Goal: Transaction & Acquisition: Purchase product/service

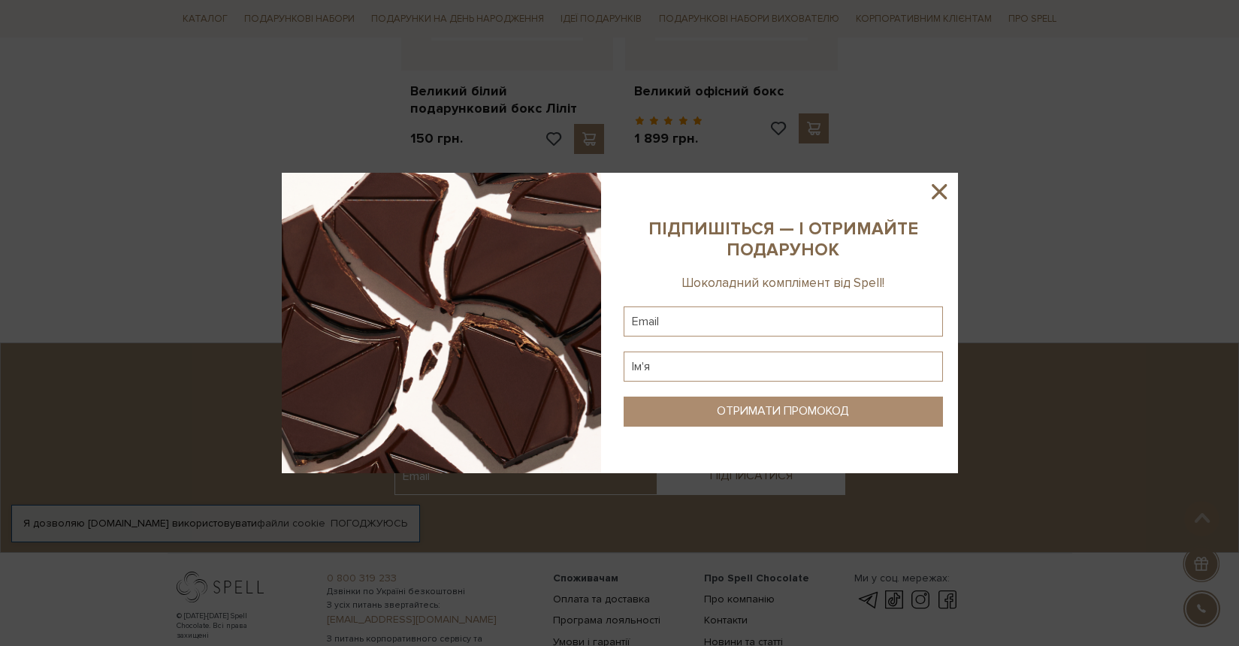
scroll to position [2170, 0]
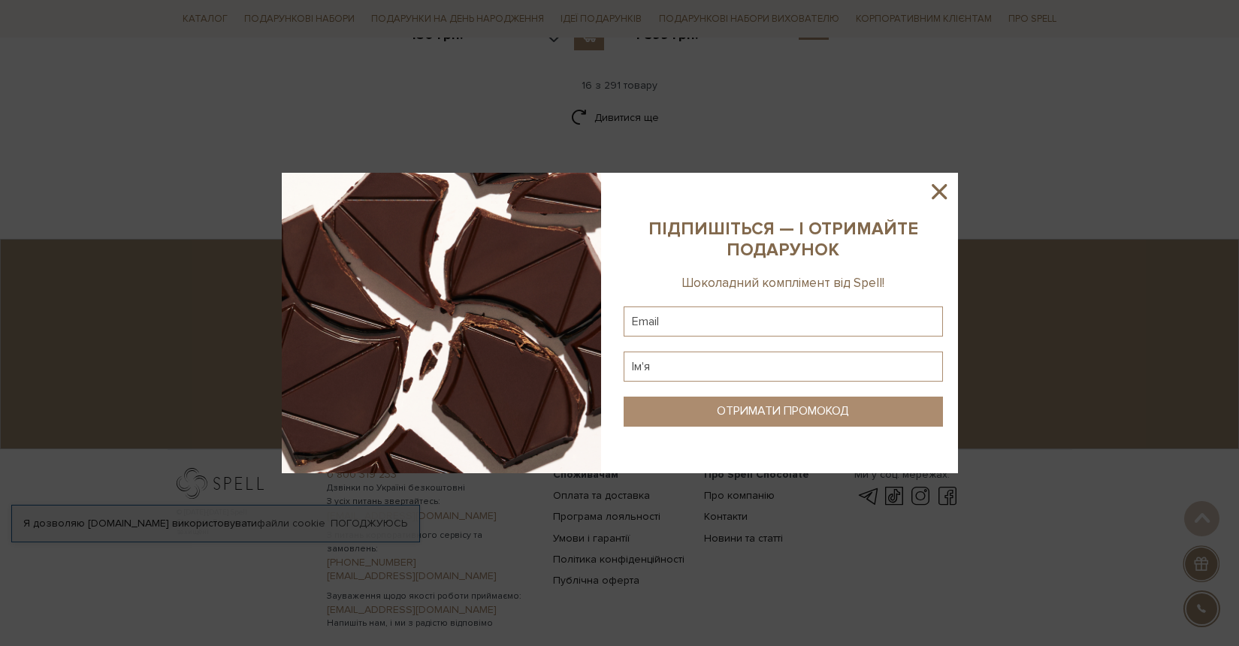
click at [937, 193] on icon at bounding box center [939, 191] width 15 height 15
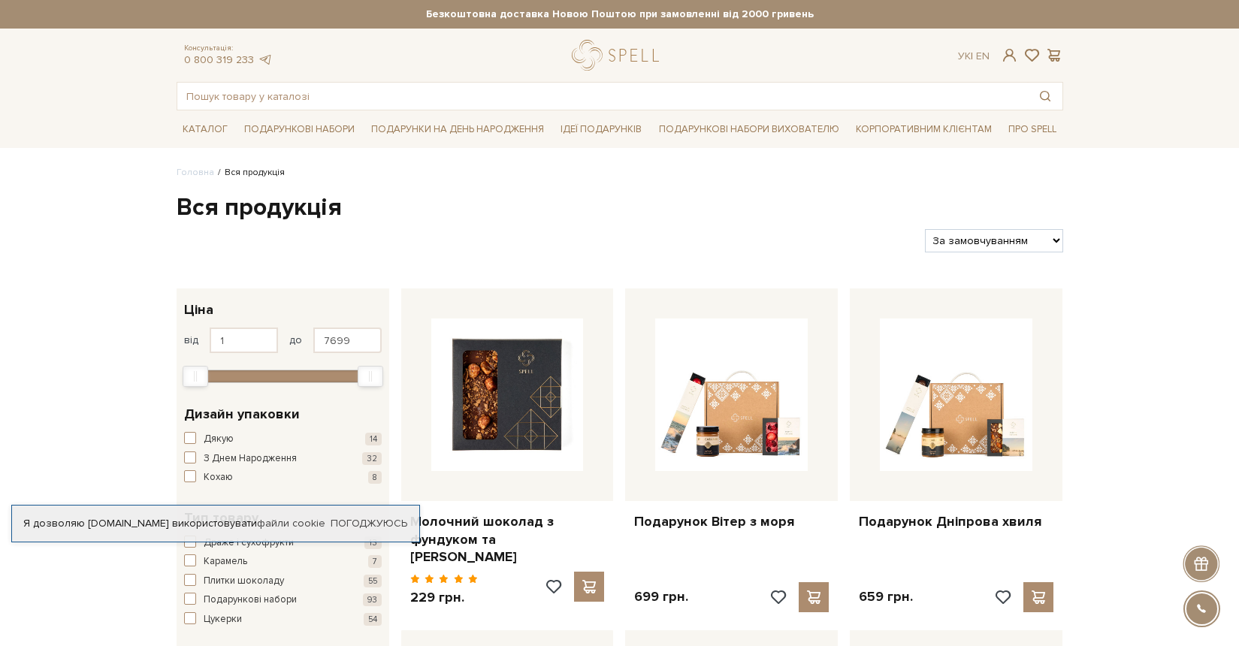
scroll to position [0, 0]
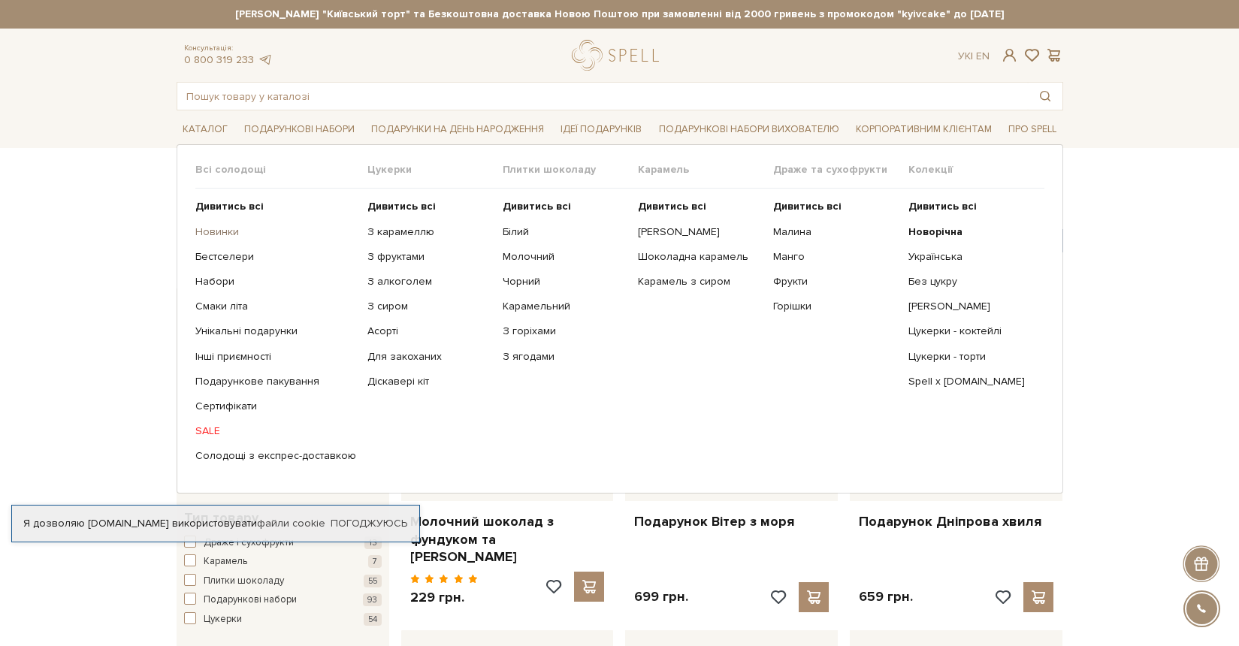
click at [223, 231] on link "Новинки" at bounding box center [275, 232] width 161 height 14
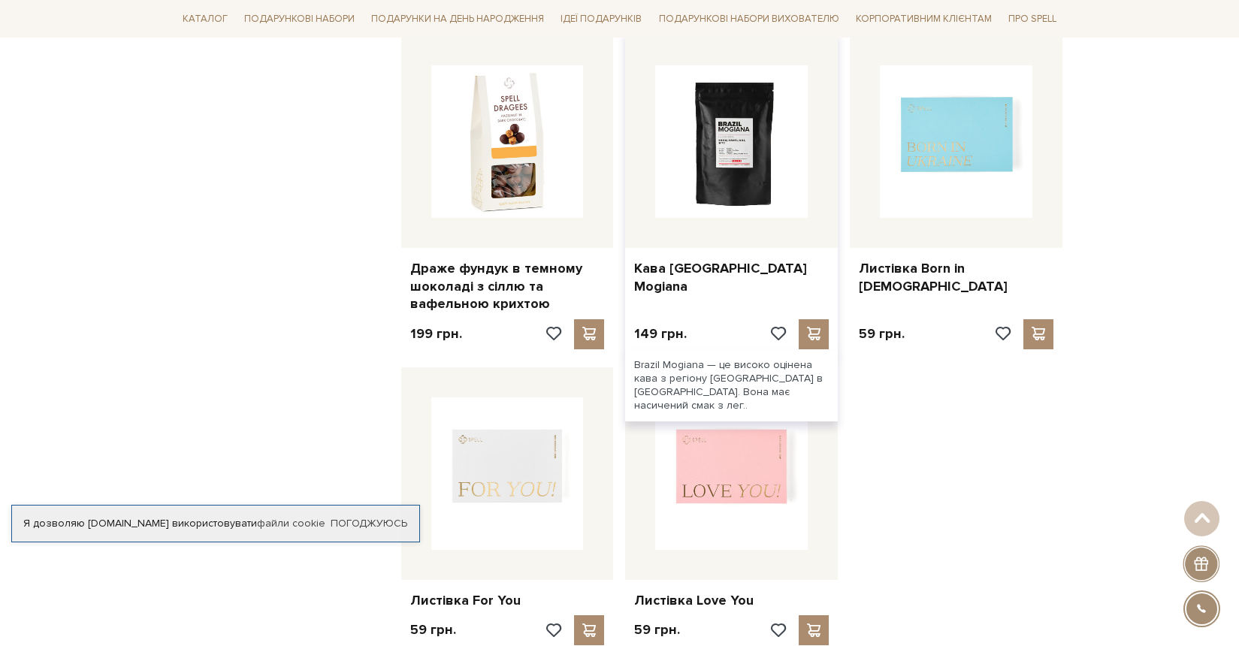
scroll to position [1729, 0]
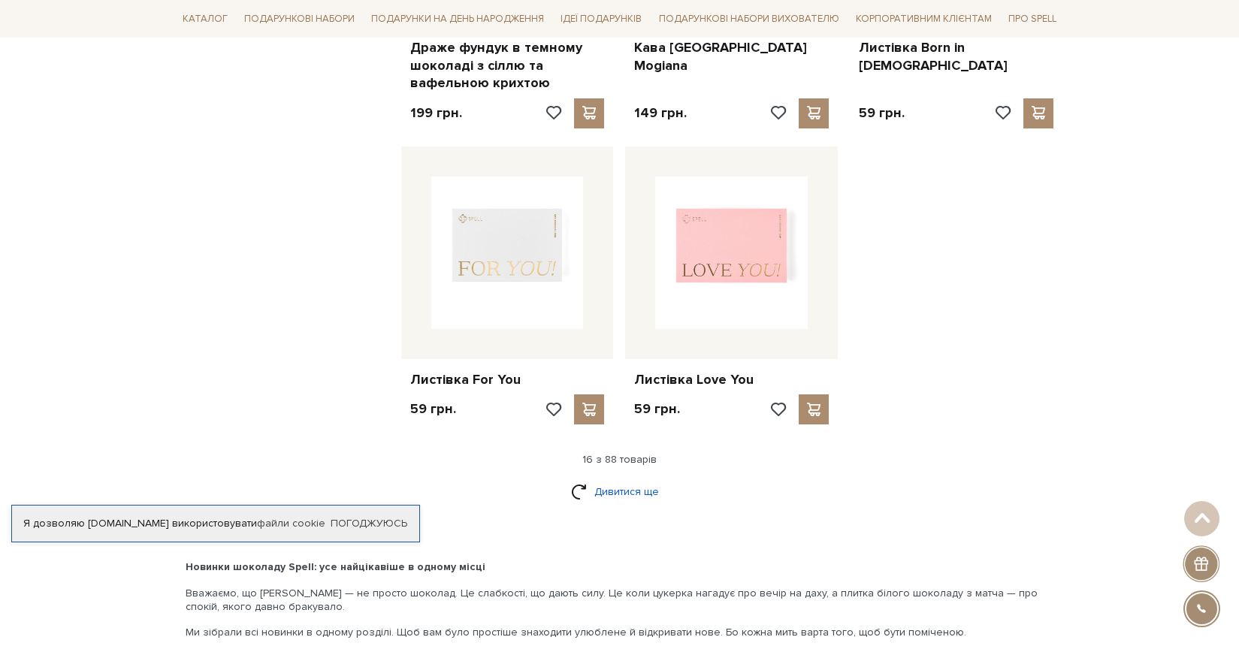
click at [612, 481] on link "Дивитися ще" at bounding box center [620, 492] width 98 height 26
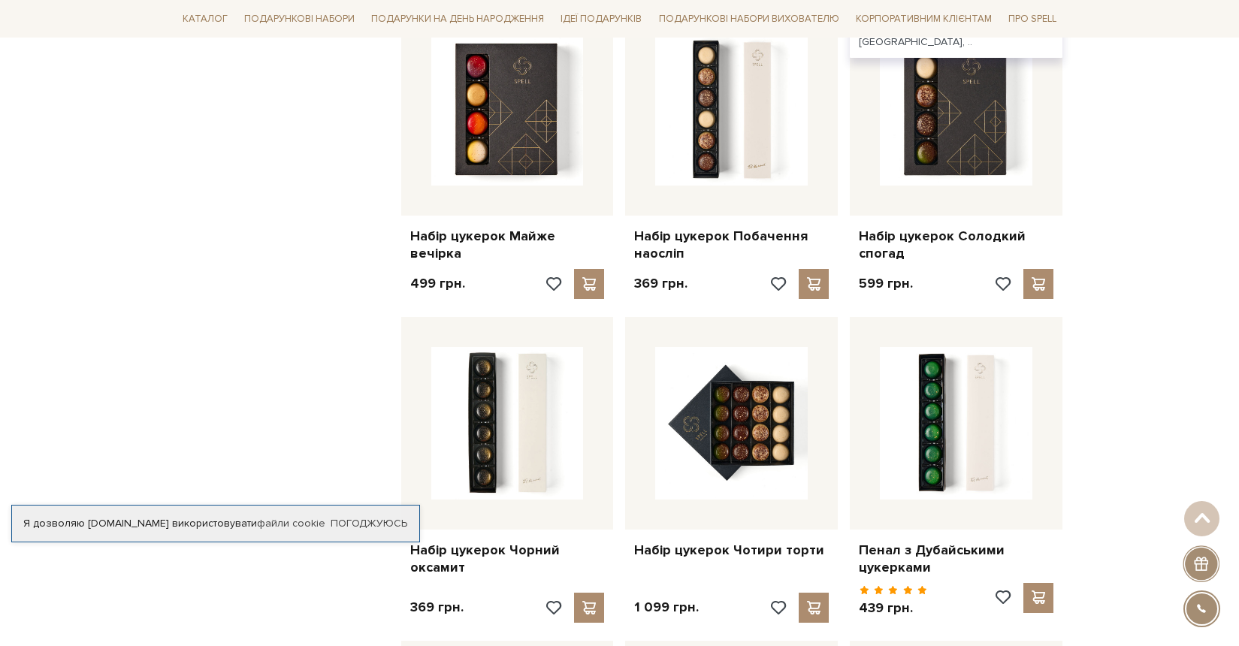
scroll to position [2946, 0]
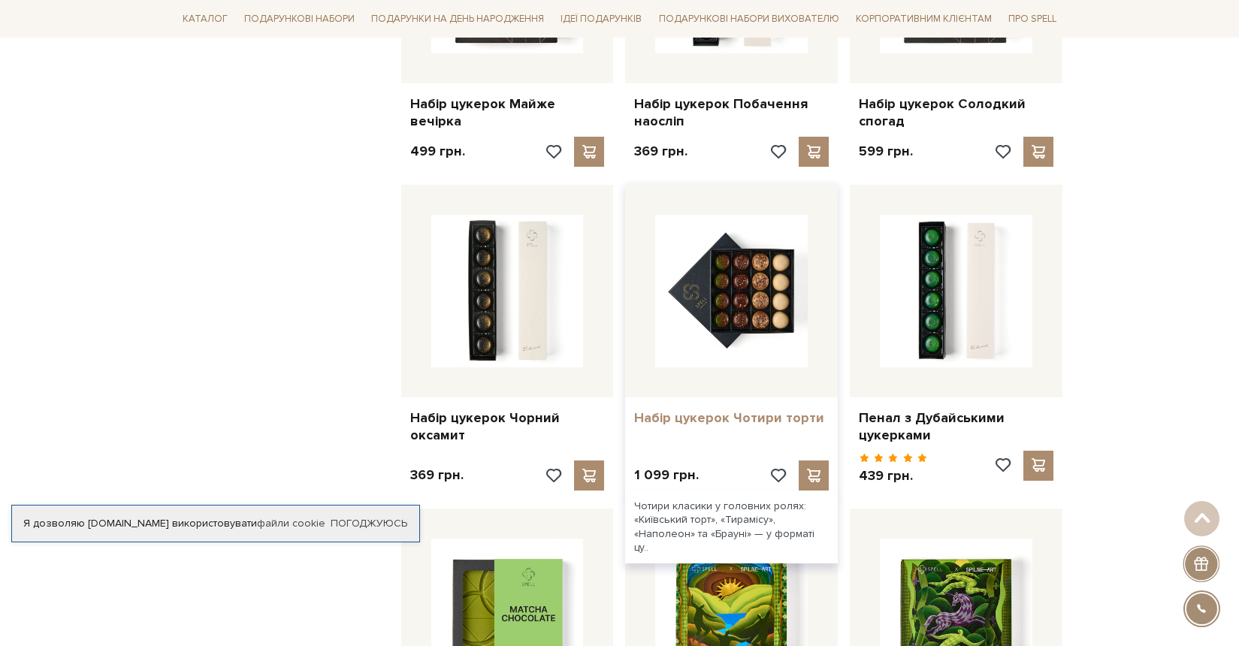
click at [692, 411] on link "Набір цукерок Чотири торти" at bounding box center [731, 417] width 195 height 17
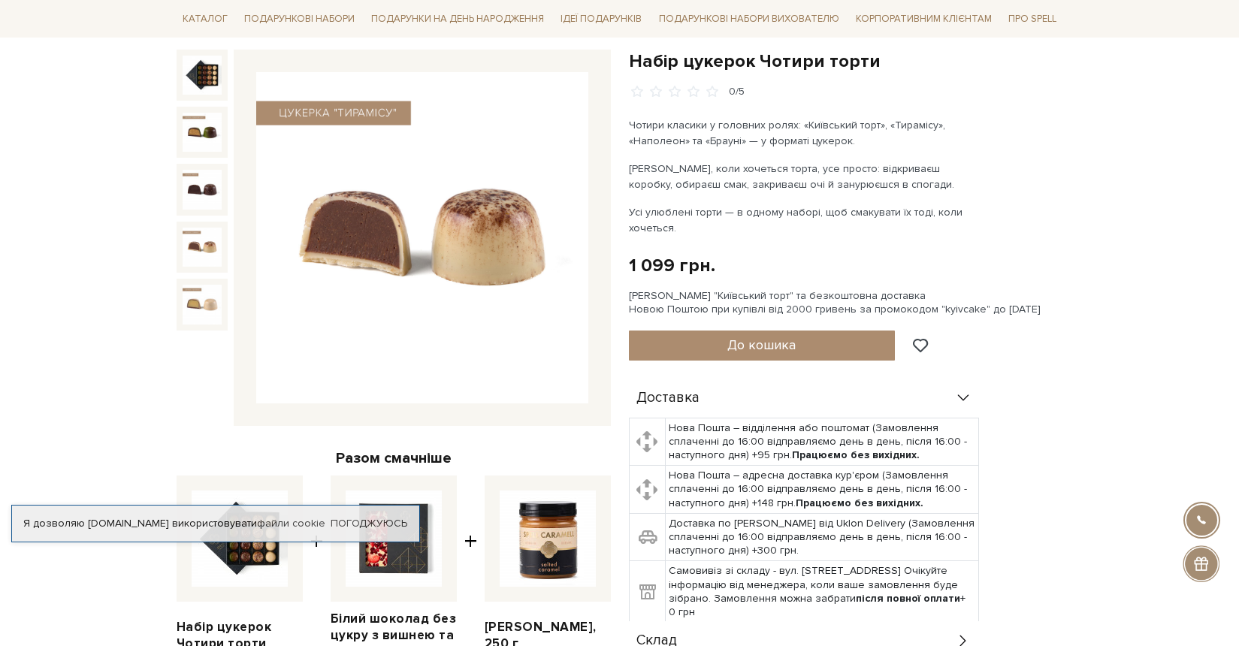
scroll to position [30, 0]
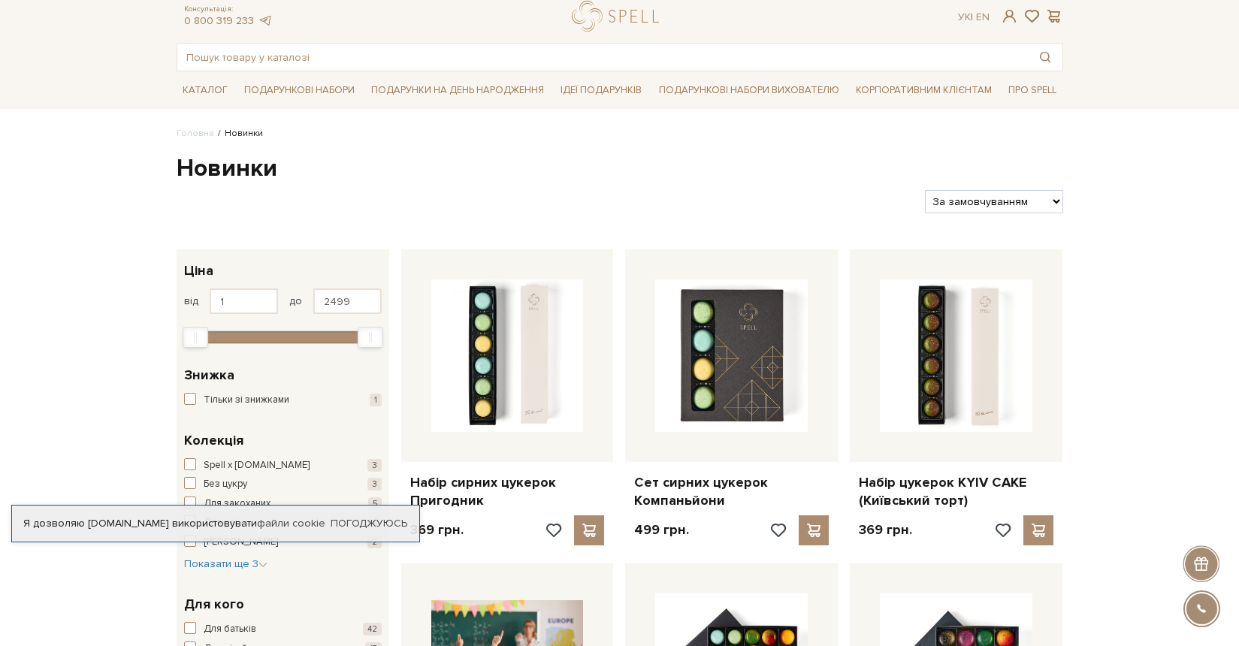
scroll to position [40, 0]
click at [192, 458] on span "button" at bounding box center [190, 464] width 12 height 12
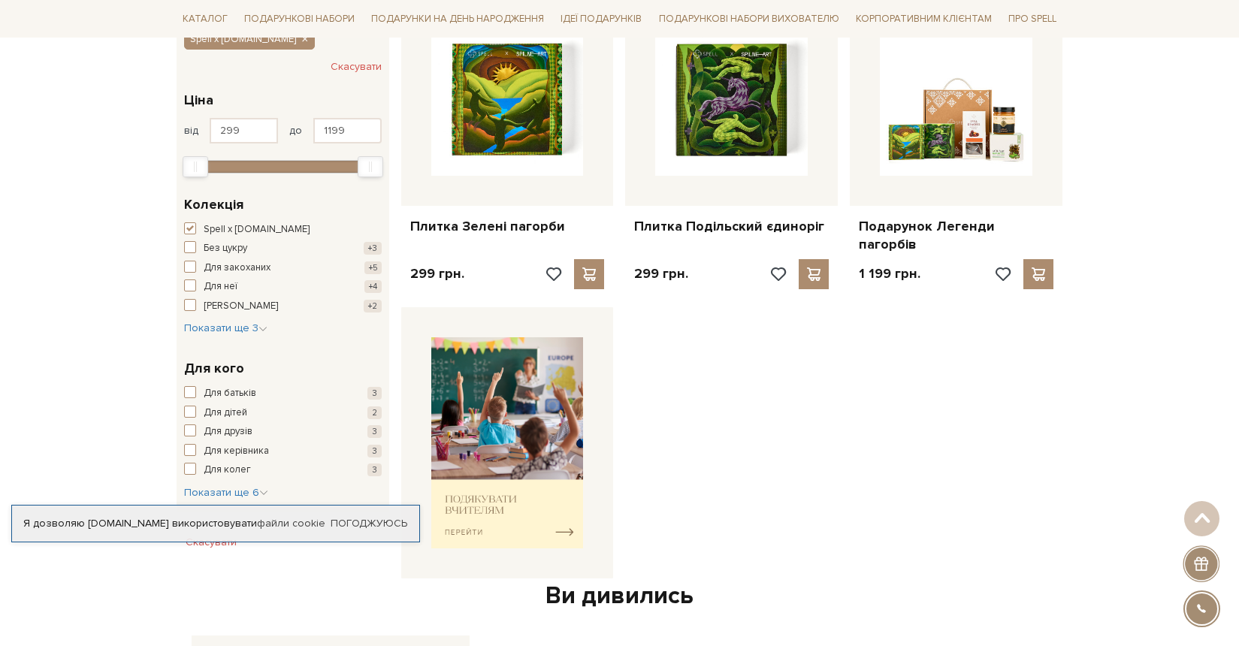
scroll to position [215, 0]
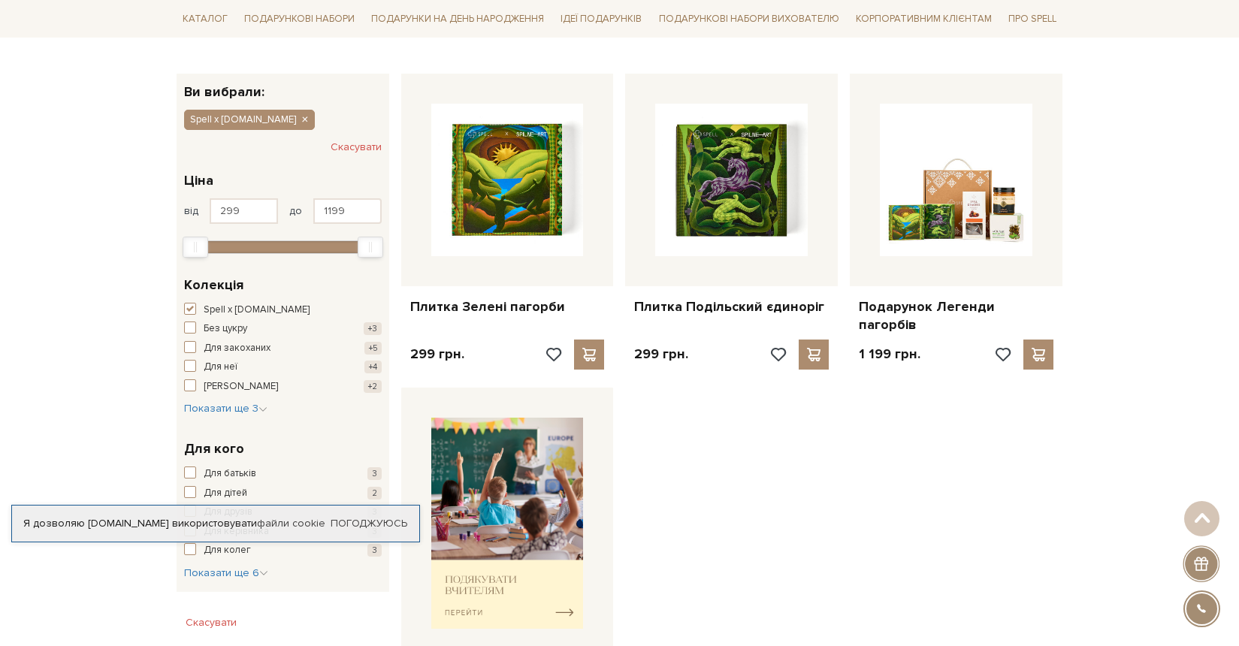
click at [189, 303] on span "button" at bounding box center [190, 309] width 12 height 12
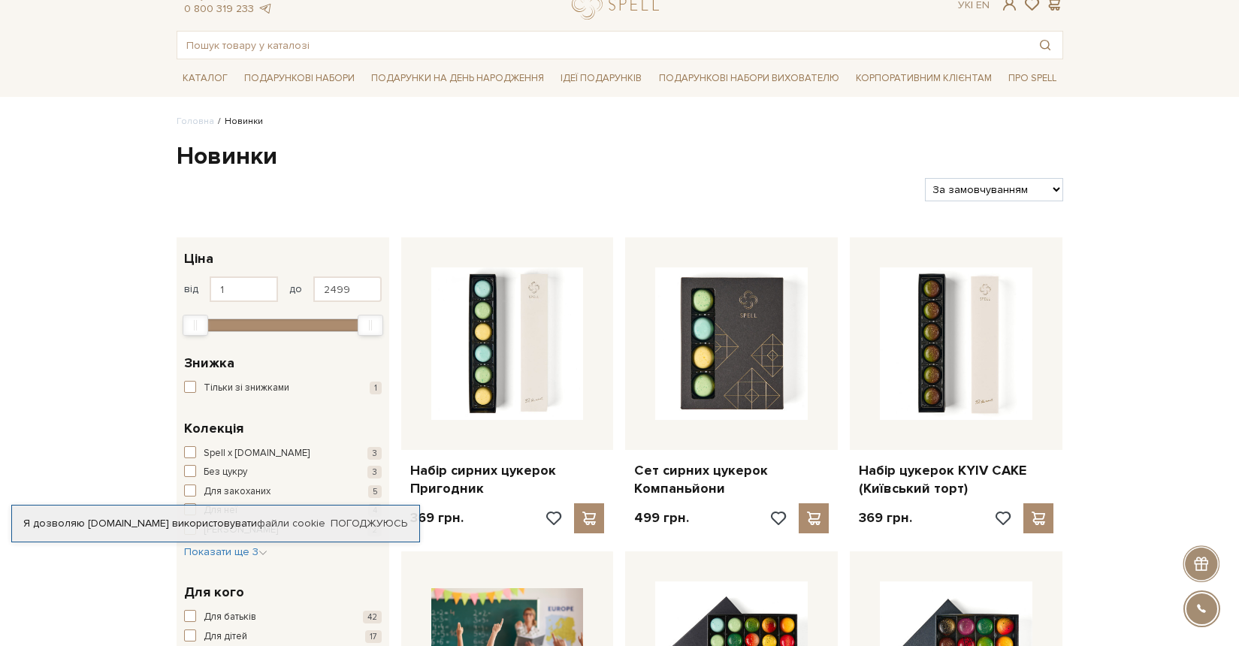
scroll to position [64, 0]
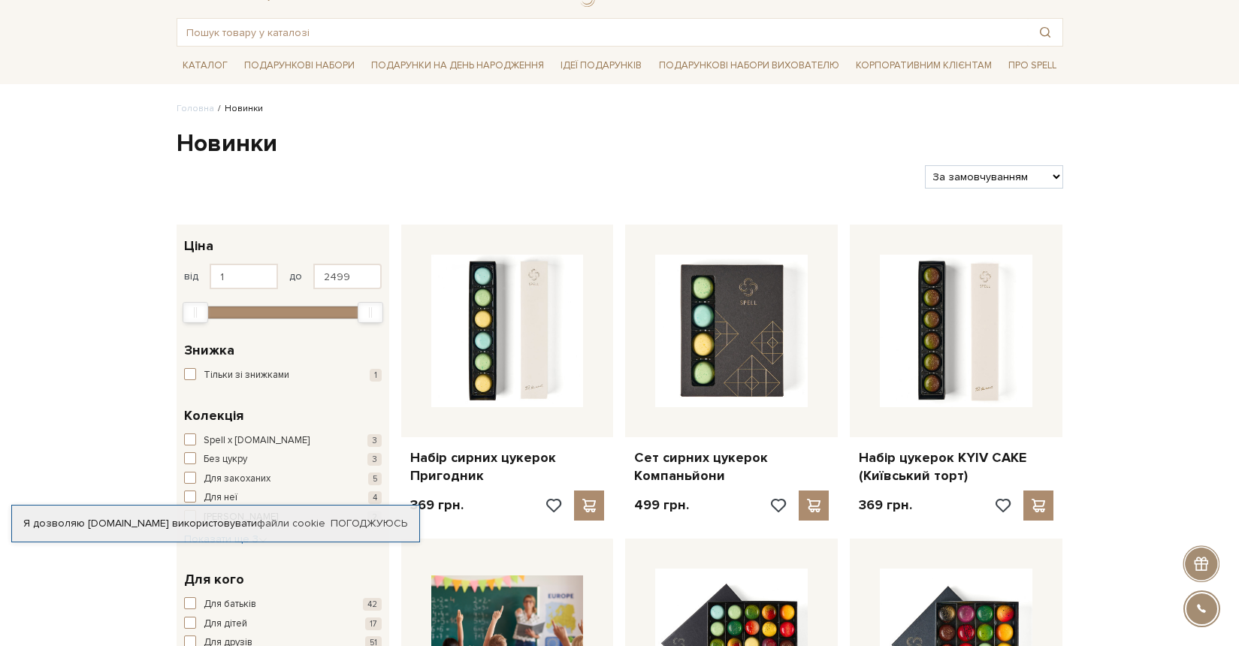
click at [189, 452] on span "button" at bounding box center [190, 458] width 12 height 12
